Goal: Information Seeking & Learning: Understand process/instructions

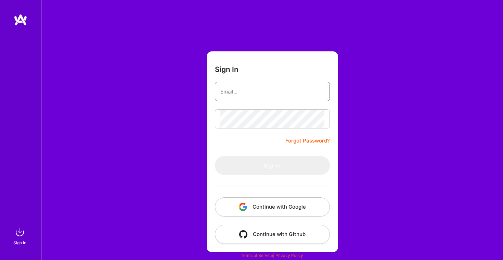
click at [263, 92] on input "email" at bounding box center [272, 91] width 104 height 17
type input "[EMAIL_ADDRESS][DOMAIN_NAME]"
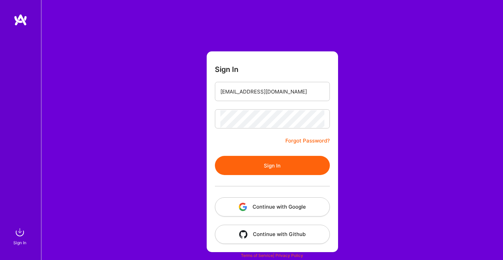
click at [258, 168] on button "Sign In" at bounding box center [272, 165] width 115 height 19
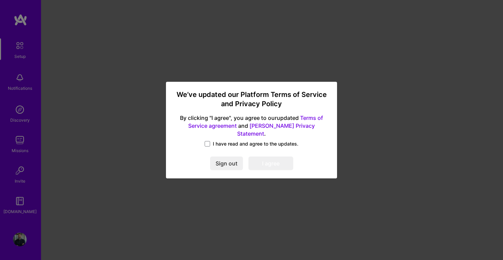
click at [217, 140] on span "I have read and agree to the updates." at bounding box center [256, 143] width 86 height 7
click at [0, 0] on input "I have read and agree to the updates." at bounding box center [0, 0] width 0 height 0
click at [264, 165] on button "I agree" at bounding box center [270, 163] width 45 height 14
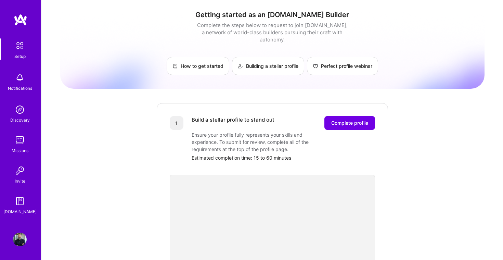
click at [266, 161] on div at bounding box center [272, 219] width 205 height 116
click at [200, 57] on link "How to get started" at bounding box center [198, 66] width 63 height 18
